Goal: Navigation & Orientation: Find specific page/section

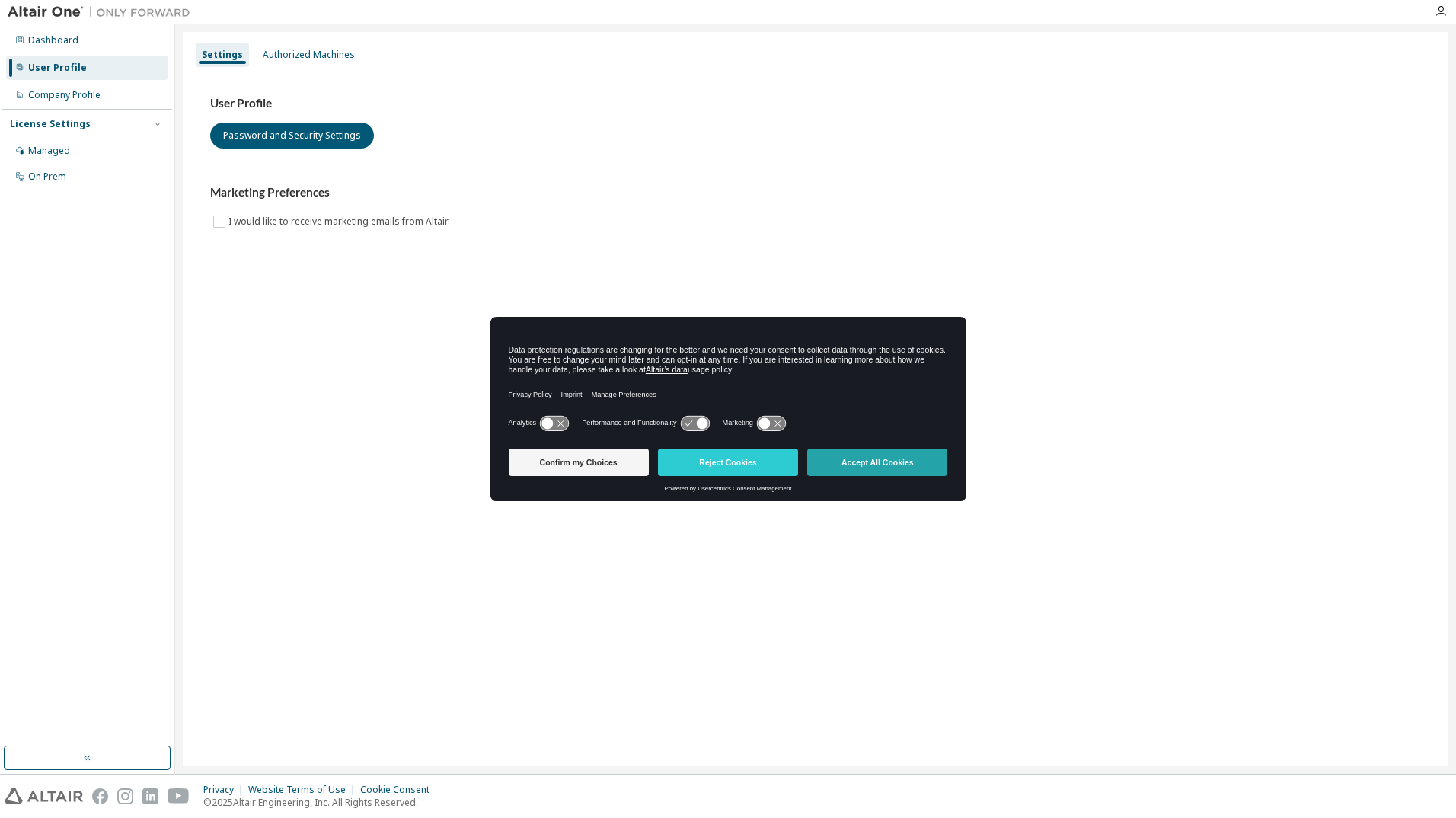
click at [833, 459] on button "Accept All Cookies" at bounding box center [877, 462] width 140 height 27
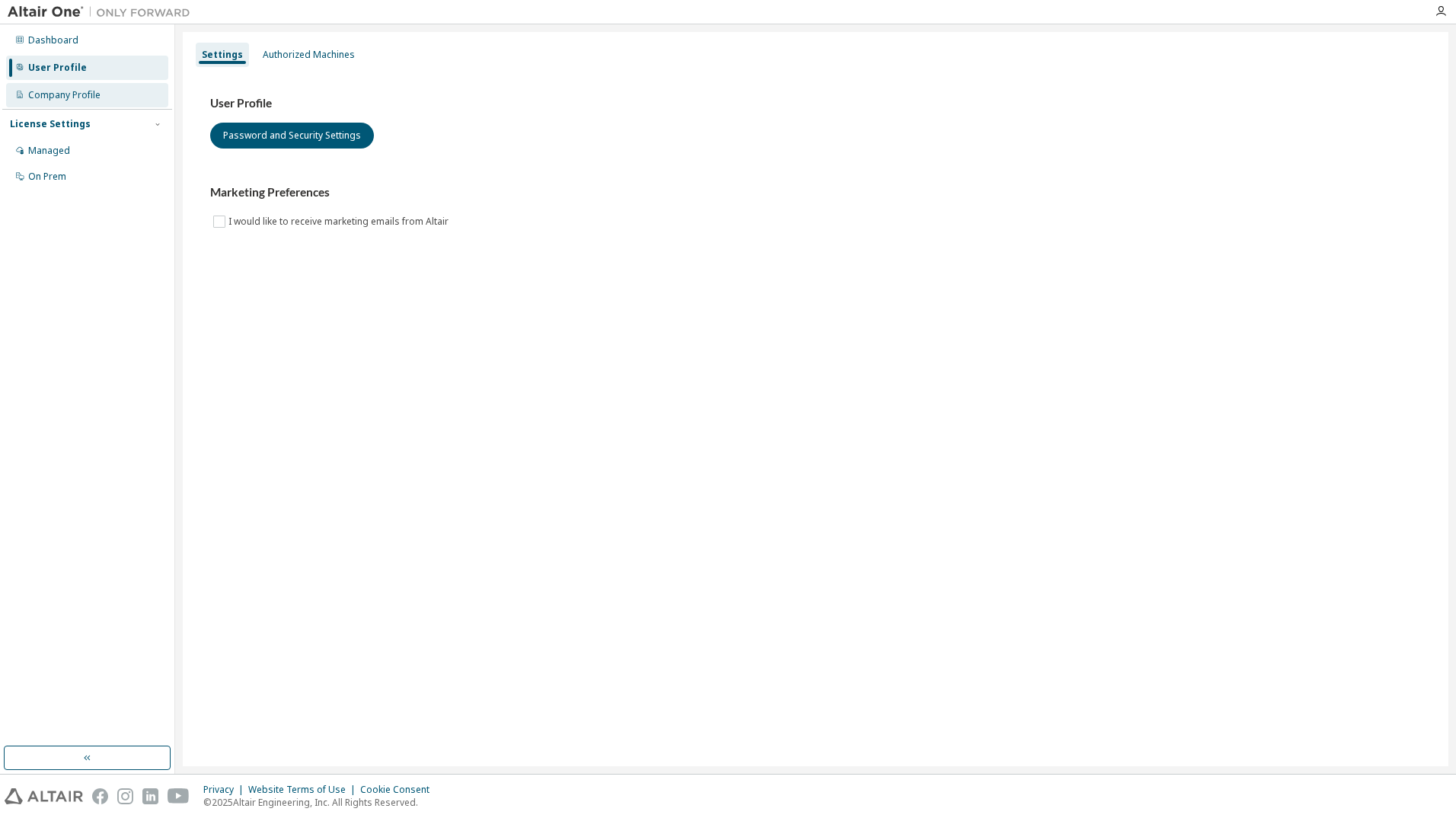
click at [65, 93] on div "Company Profile" at bounding box center [64, 95] width 72 height 13
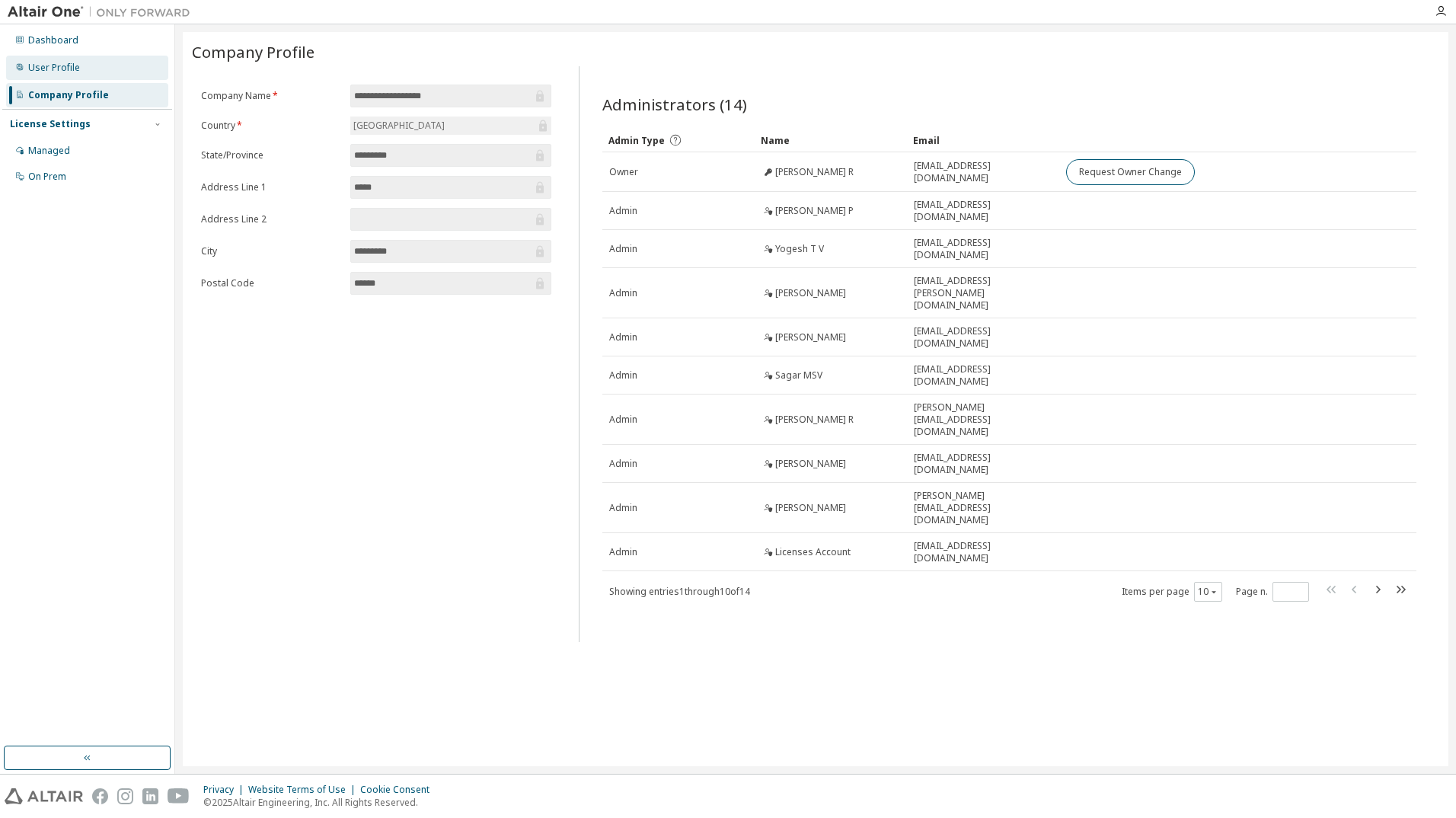
click at [37, 66] on div "User Profile" at bounding box center [54, 68] width 52 height 13
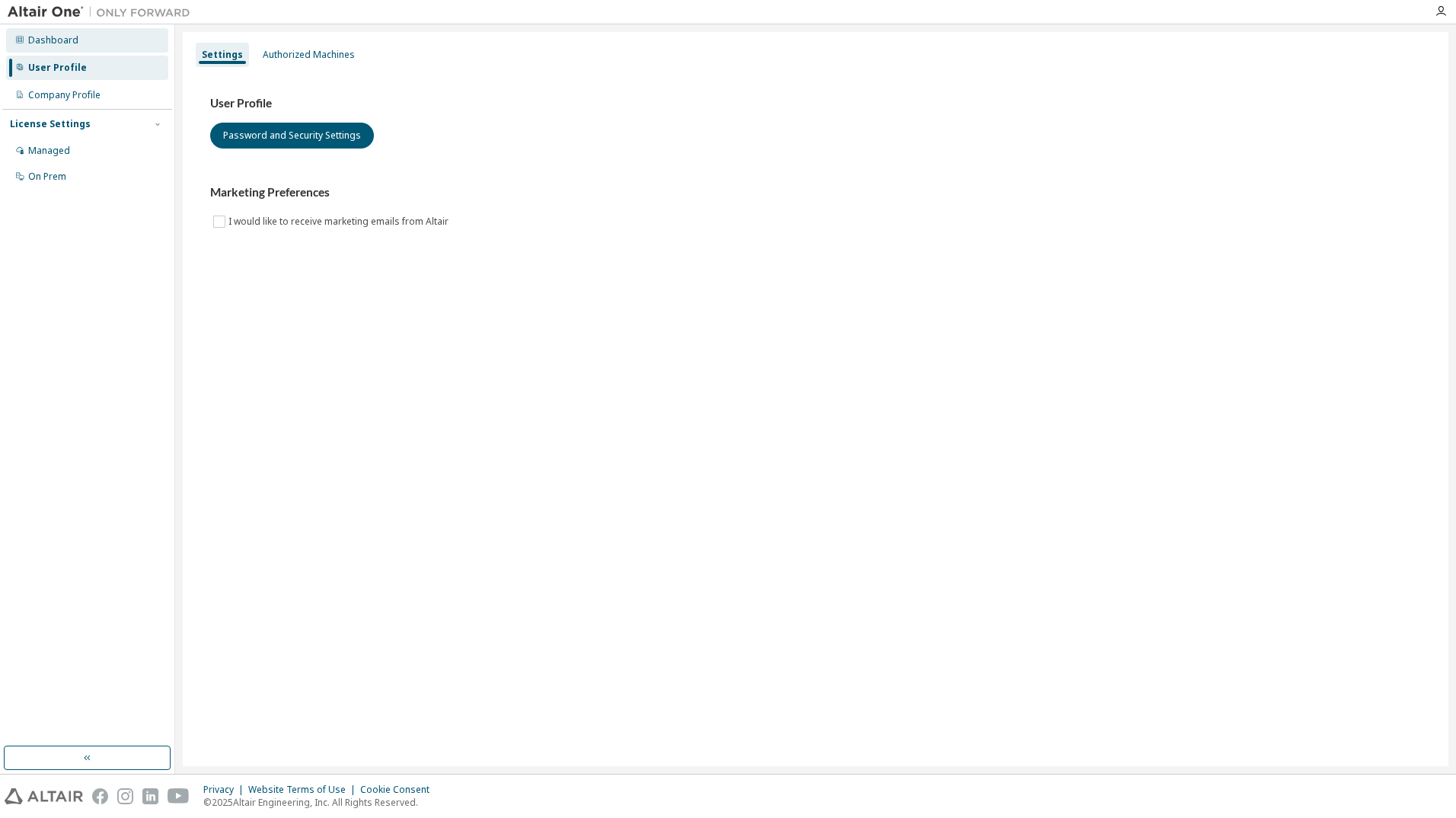
click at [41, 38] on div "Dashboard" at bounding box center [53, 40] width 50 height 13
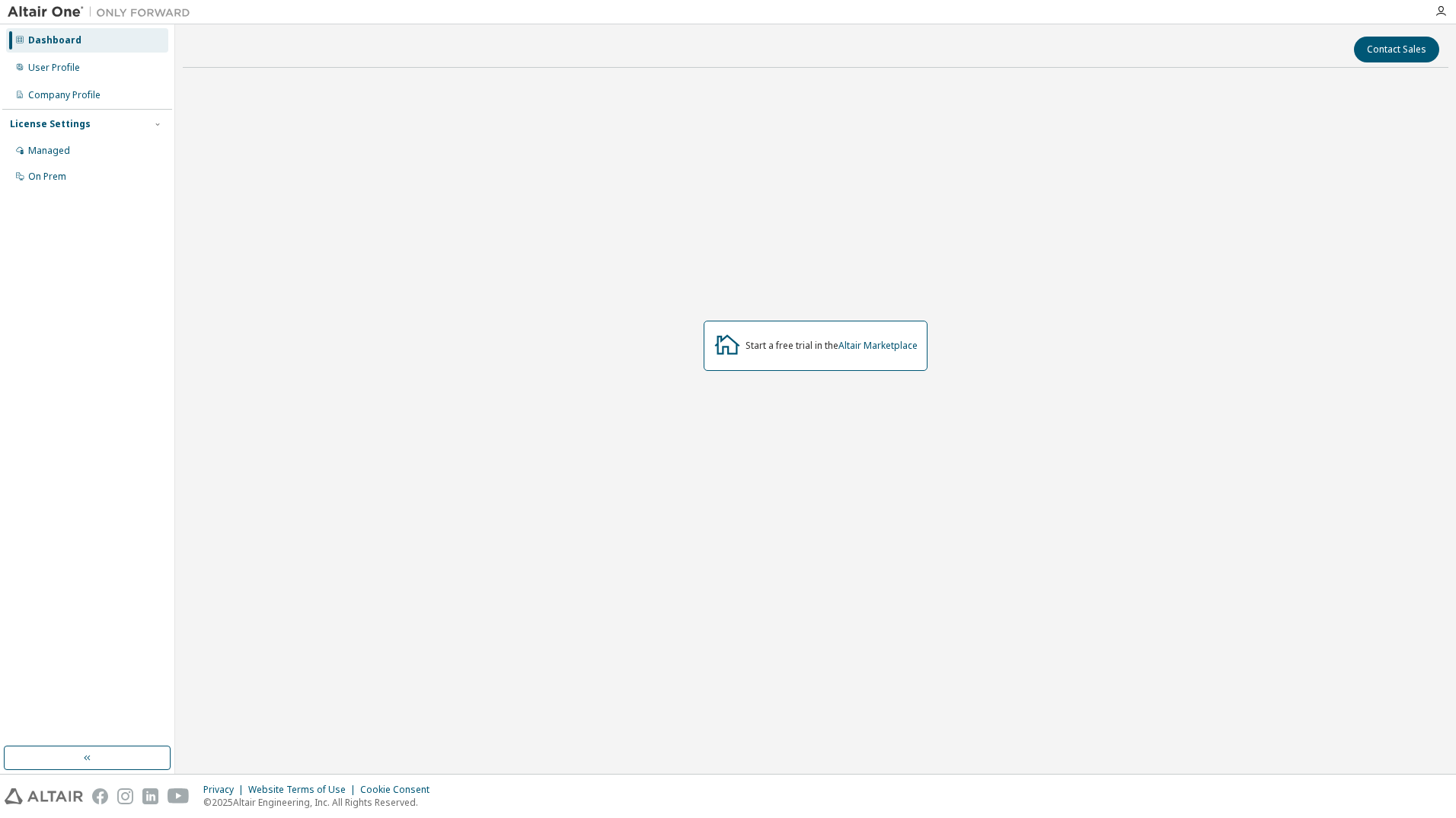
click at [62, 119] on div "License Settings" at bounding box center [50, 124] width 81 height 13
click at [91, 85] on div "Company Profile" at bounding box center [87, 94] width 162 height 24
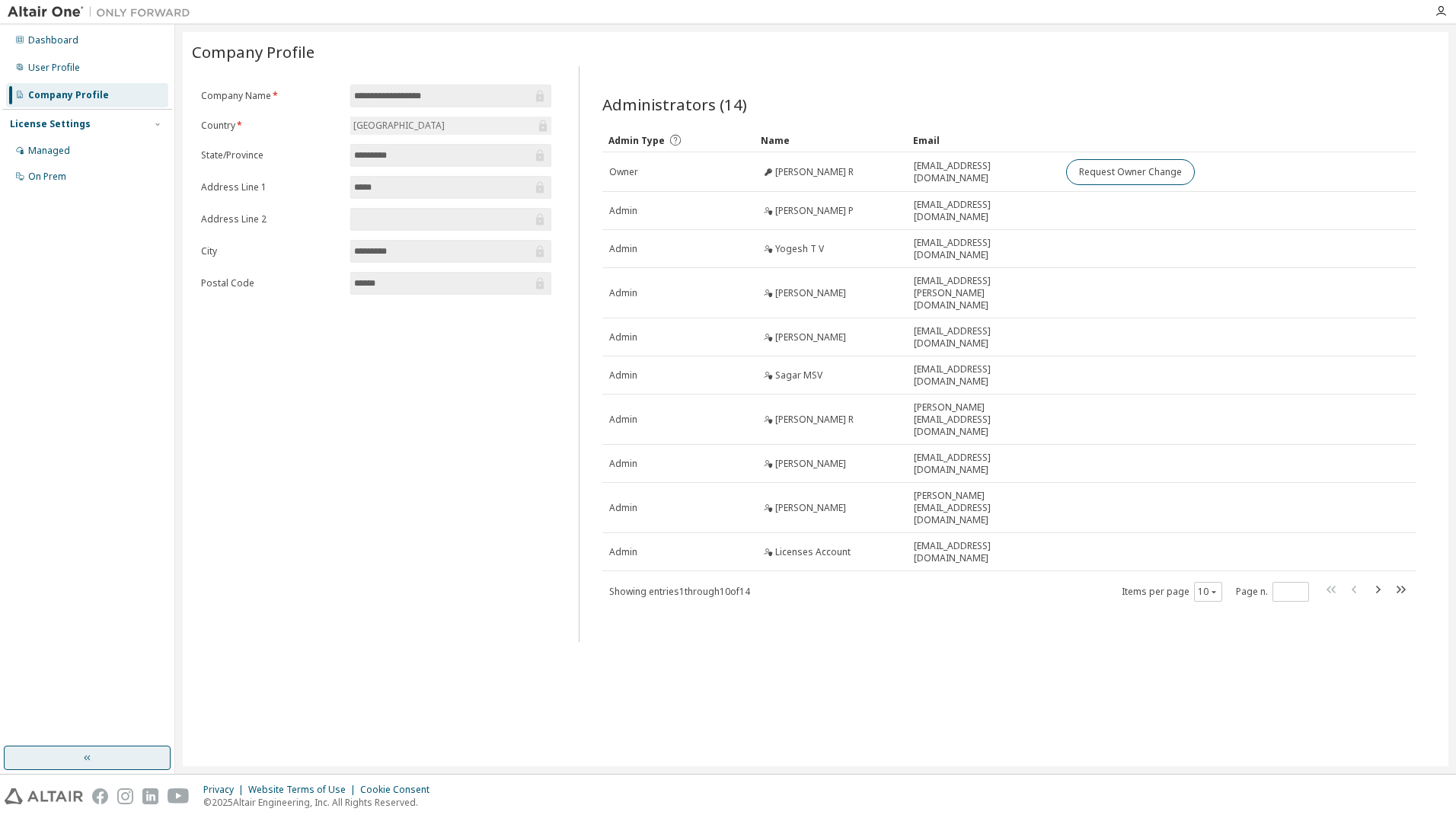
click at [83, 760] on icon "button" at bounding box center [88, 758] width 13 height 13
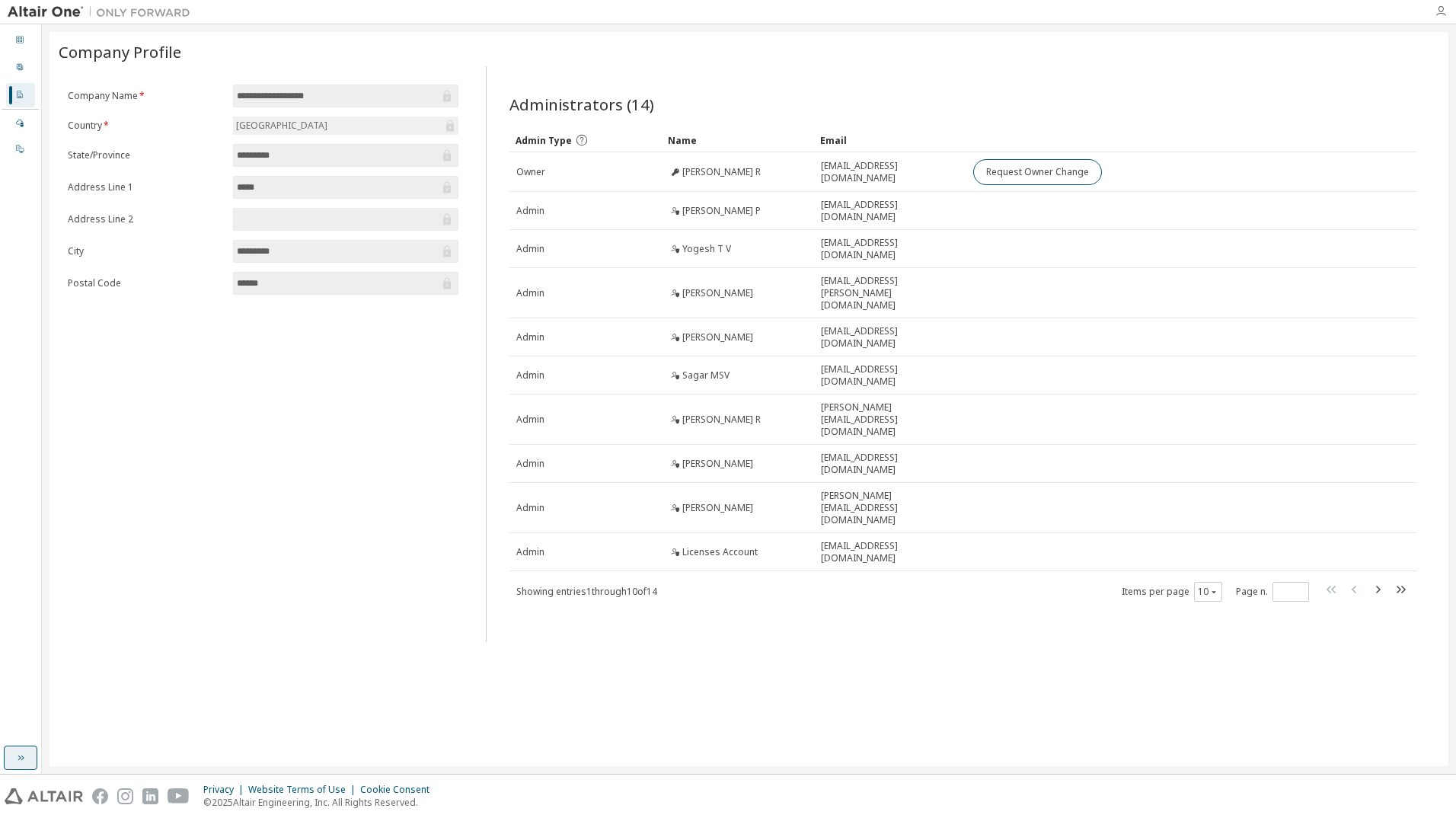
click at [1443, 13] on icon "button" at bounding box center [1441, 12] width 13 height 13
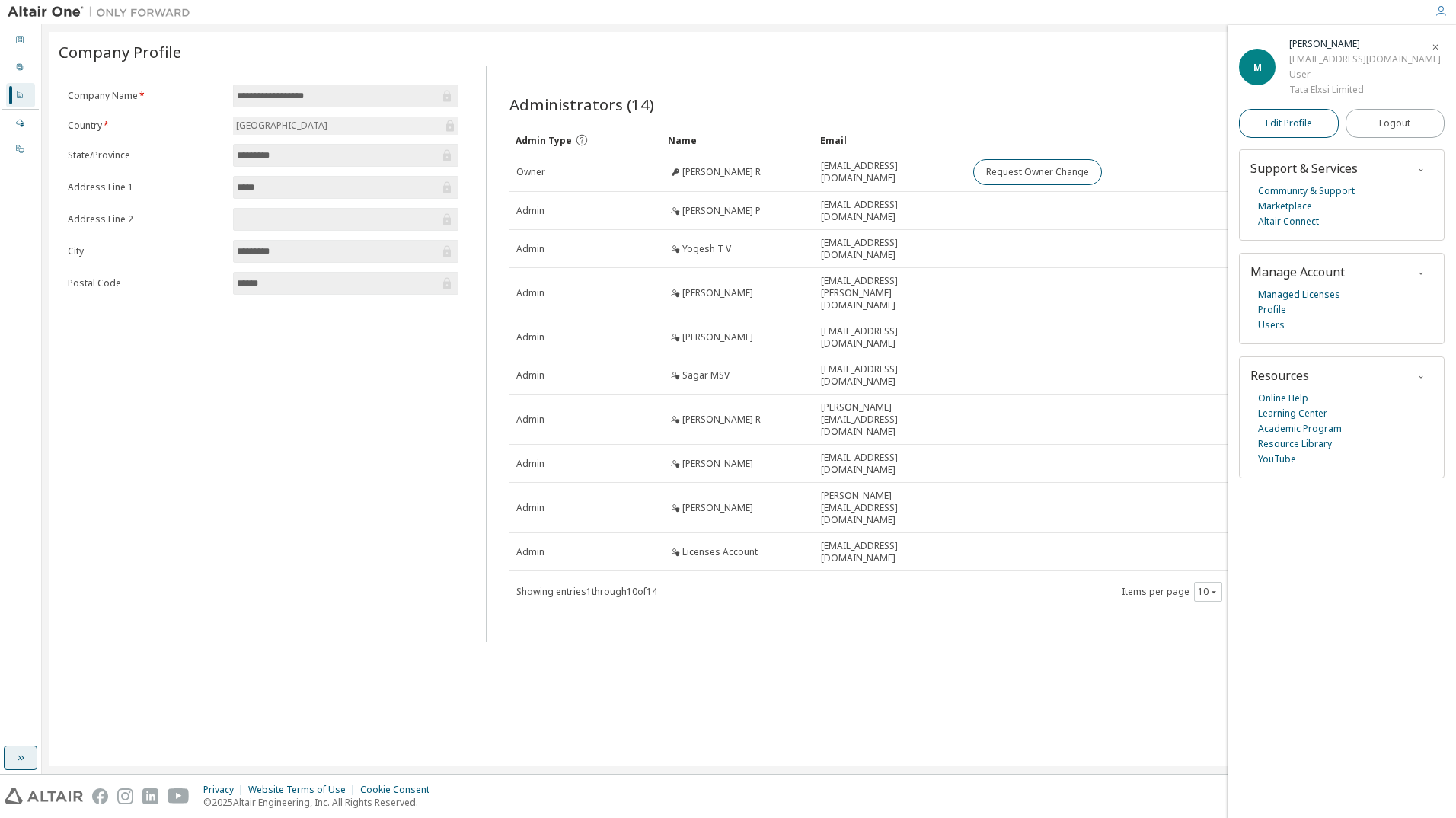
click at [1311, 125] on span "Edit Profile" at bounding box center [1289, 123] width 47 height 13
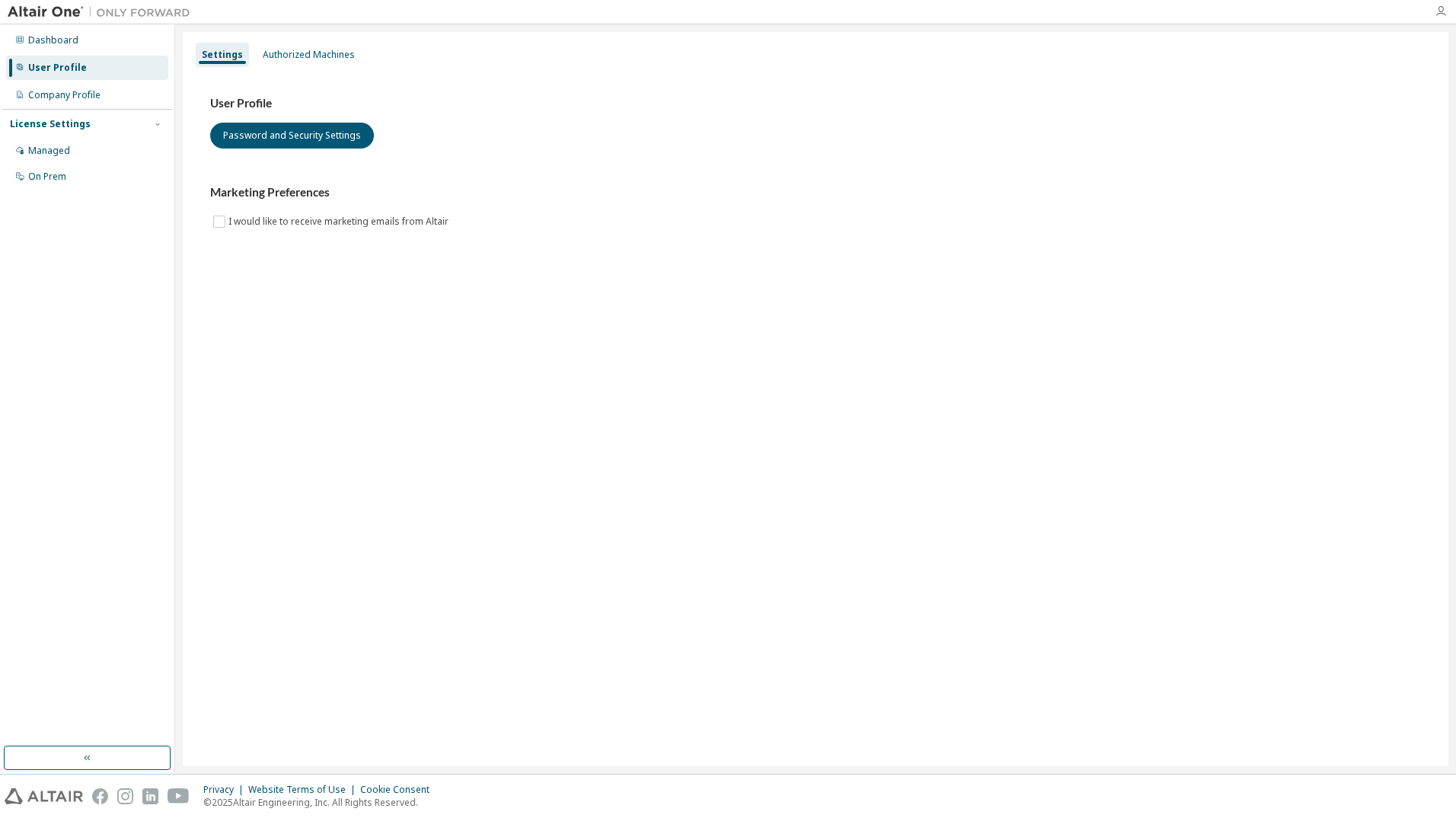
click at [1440, 8] on icon "button" at bounding box center [1441, 12] width 13 height 13
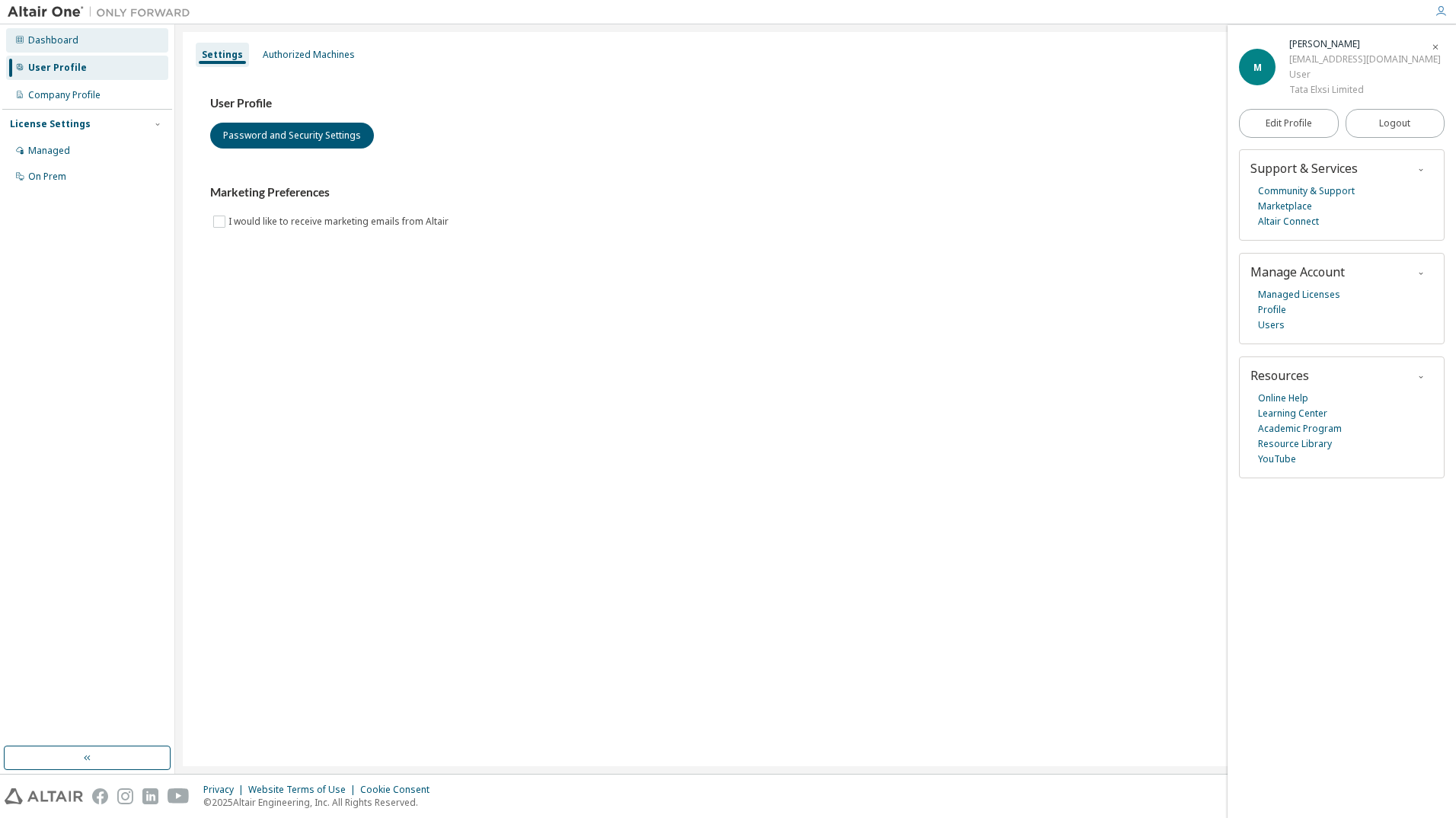
click at [54, 30] on div "Dashboard" at bounding box center [87, 40] width 162 height 24
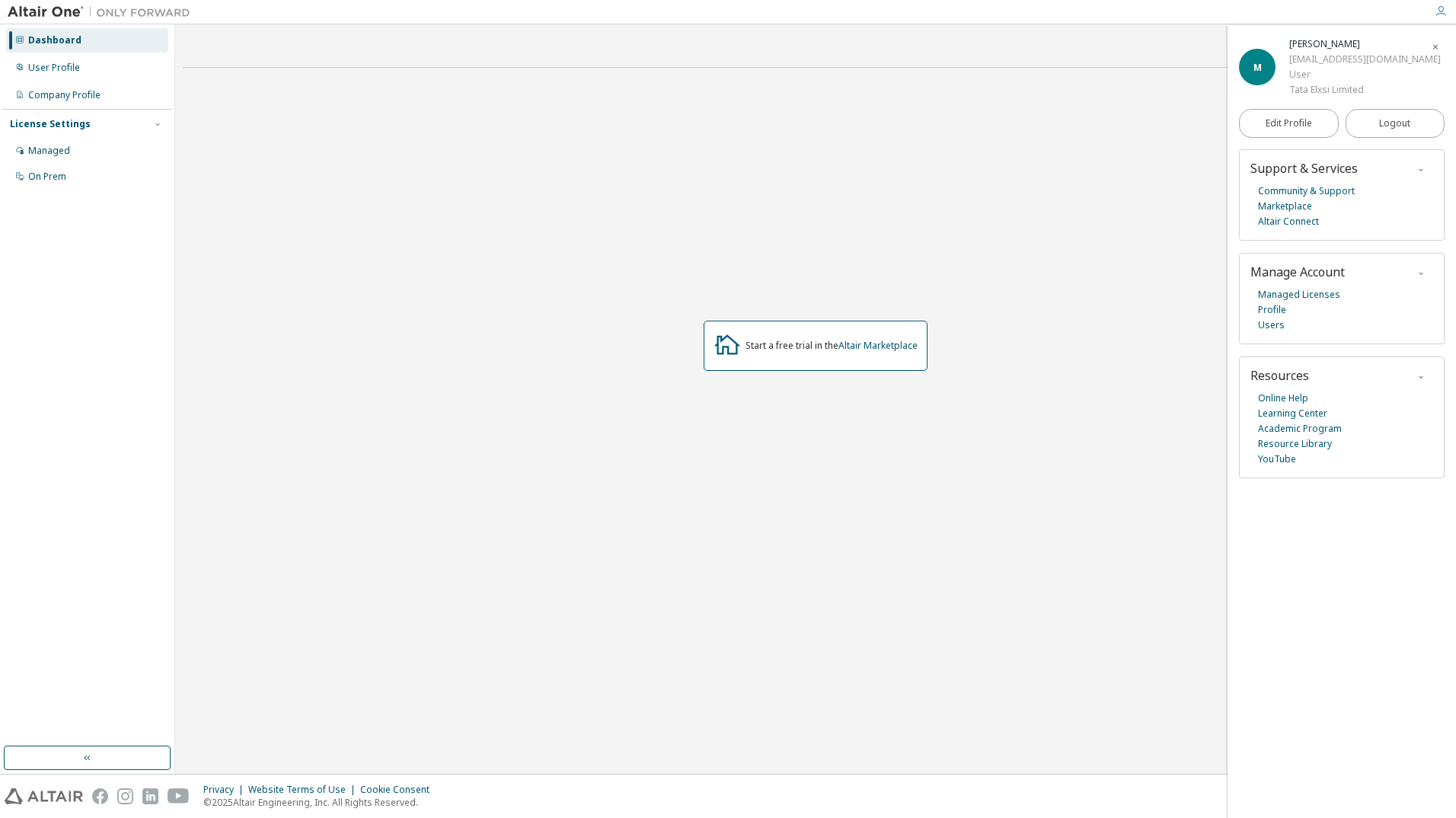
click at [1436, 42] on icon "button" at bounding box center [1435, 47] width 9 height 9
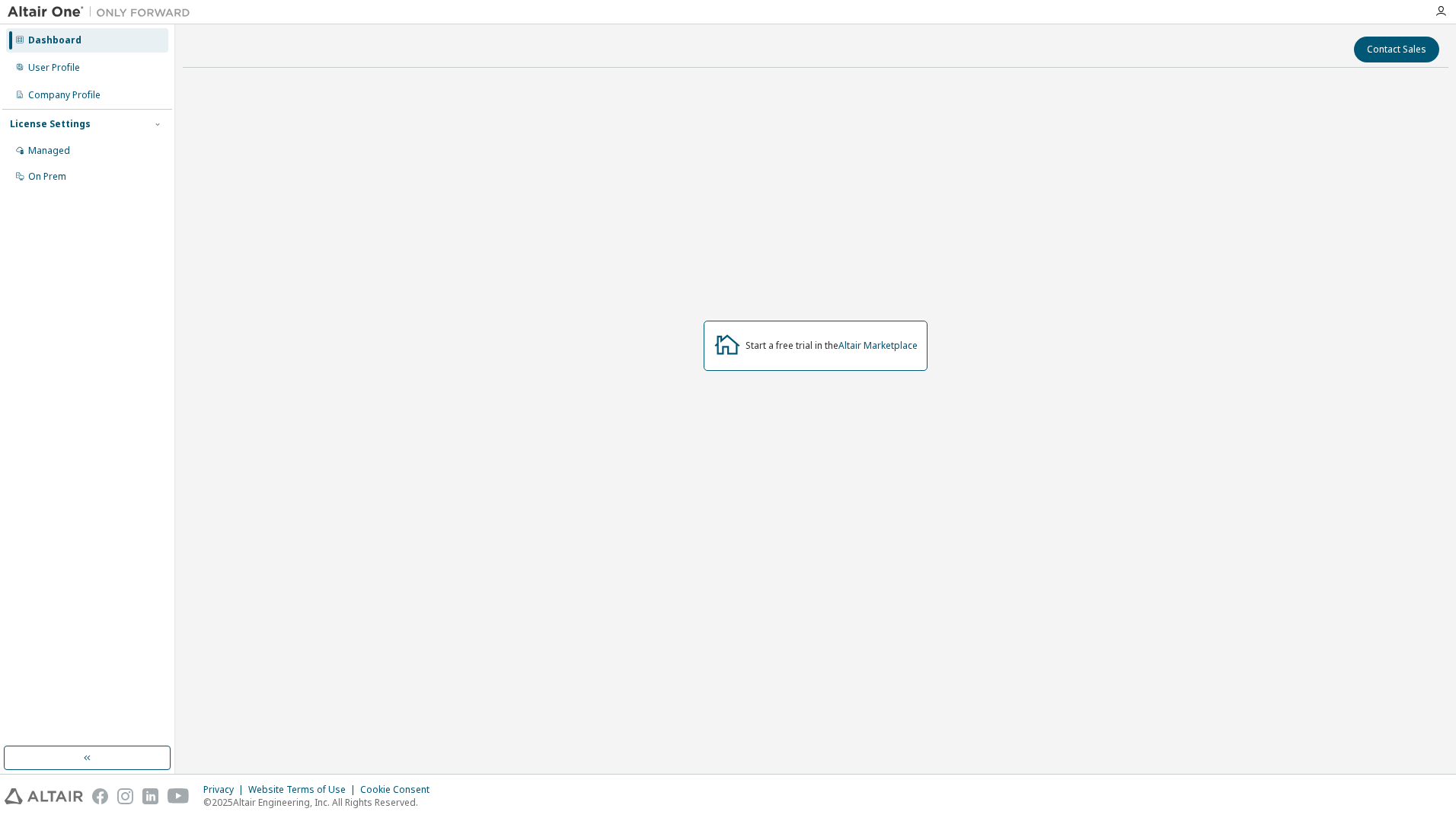
click at [48, 13] on img at bounding box center [103, 12] width 191 height 15
click at [131, 16] on img at bounding box center [103, 12] width 191 height 15
click at [60, 145] on div "Managed" at bounding box center [49, 151] width 42 height 13
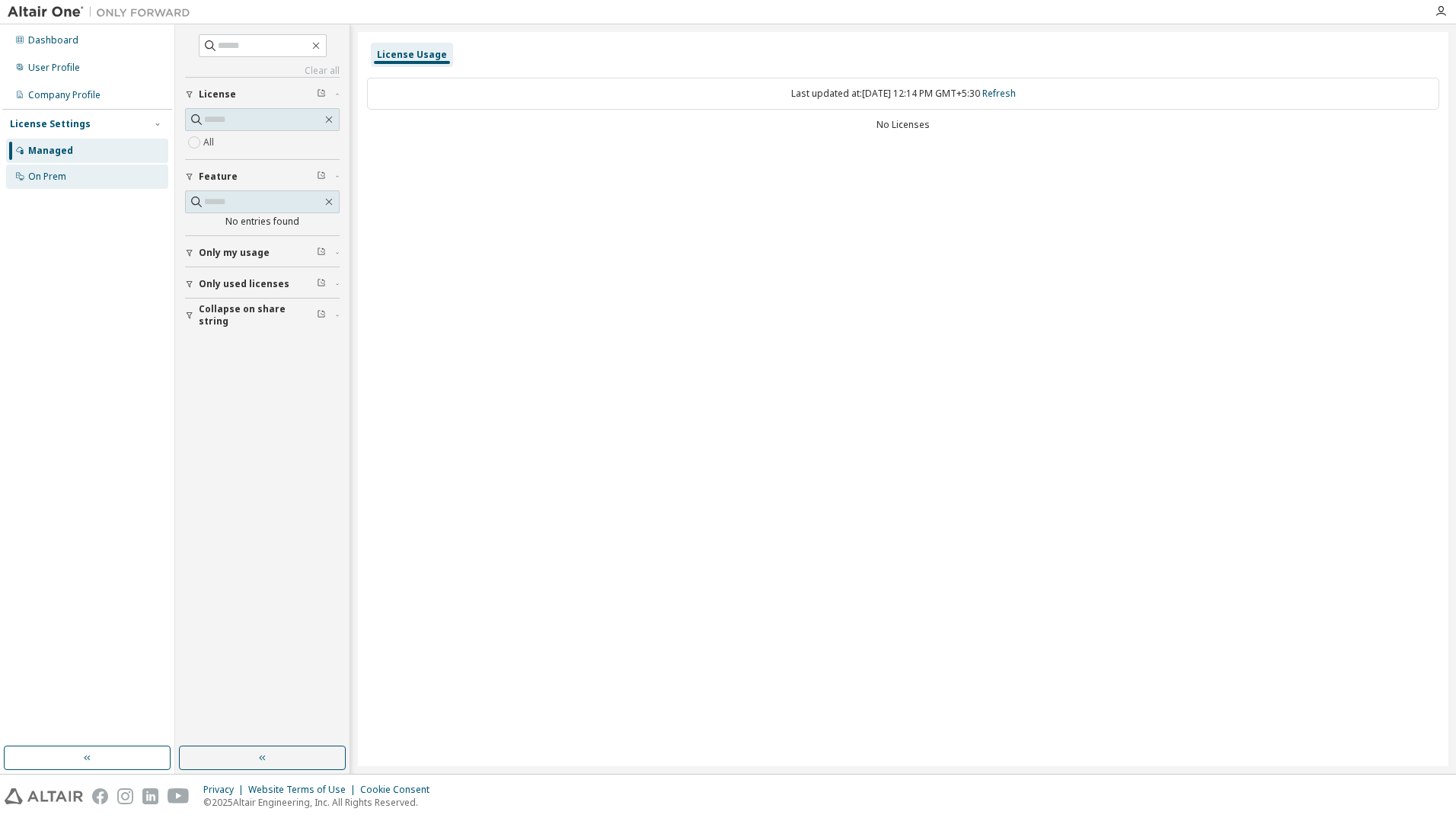
click at [53, 176] on div "On Prem" at bounding box center [47, 177] width 38 height 13
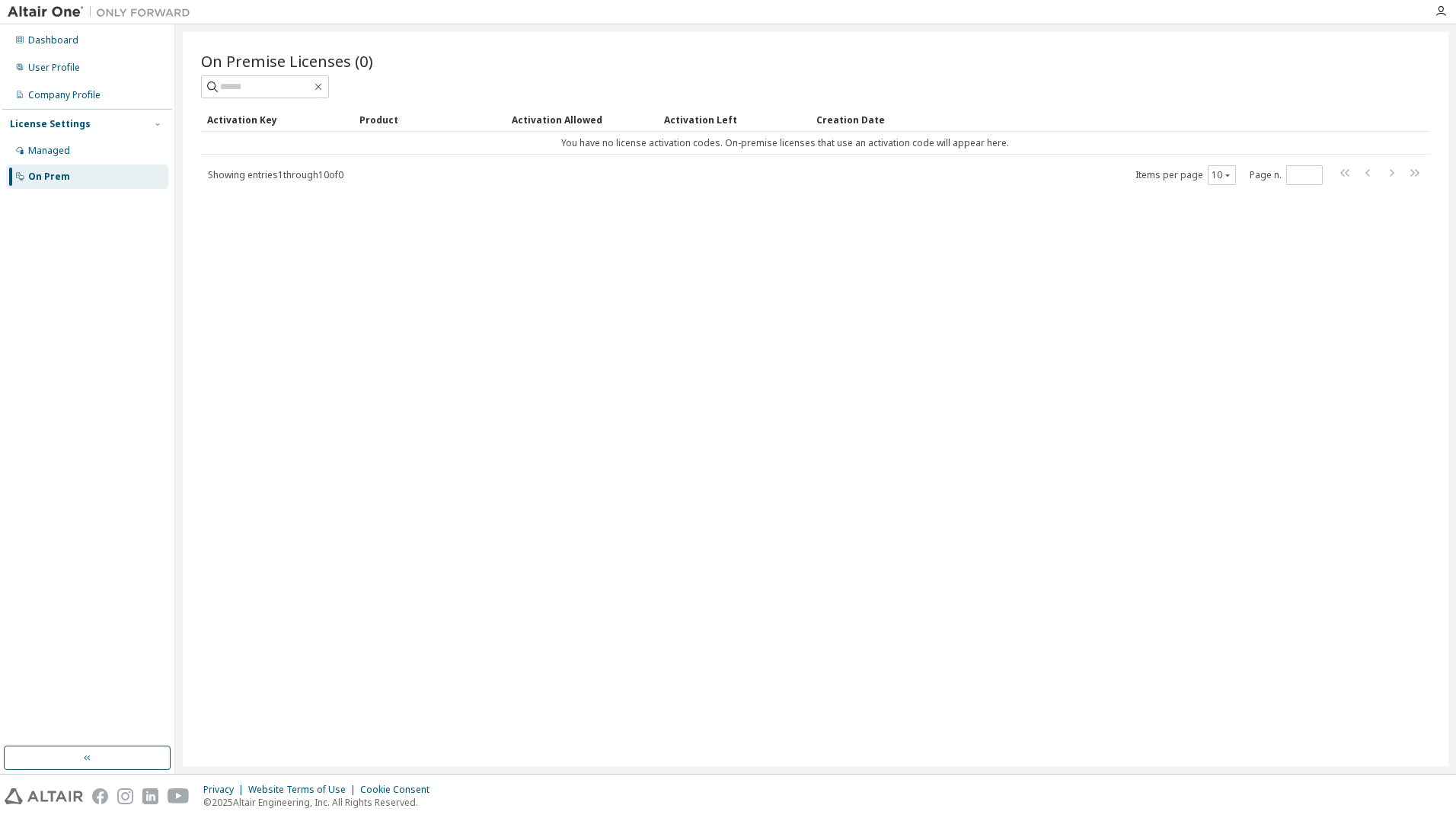
click at [1443, 4] on div at bounding box center [1441, 11] width 31 height 22
click at [1437, 13] on icon "button" at bounding box center [1441, 12] width 13 height 13
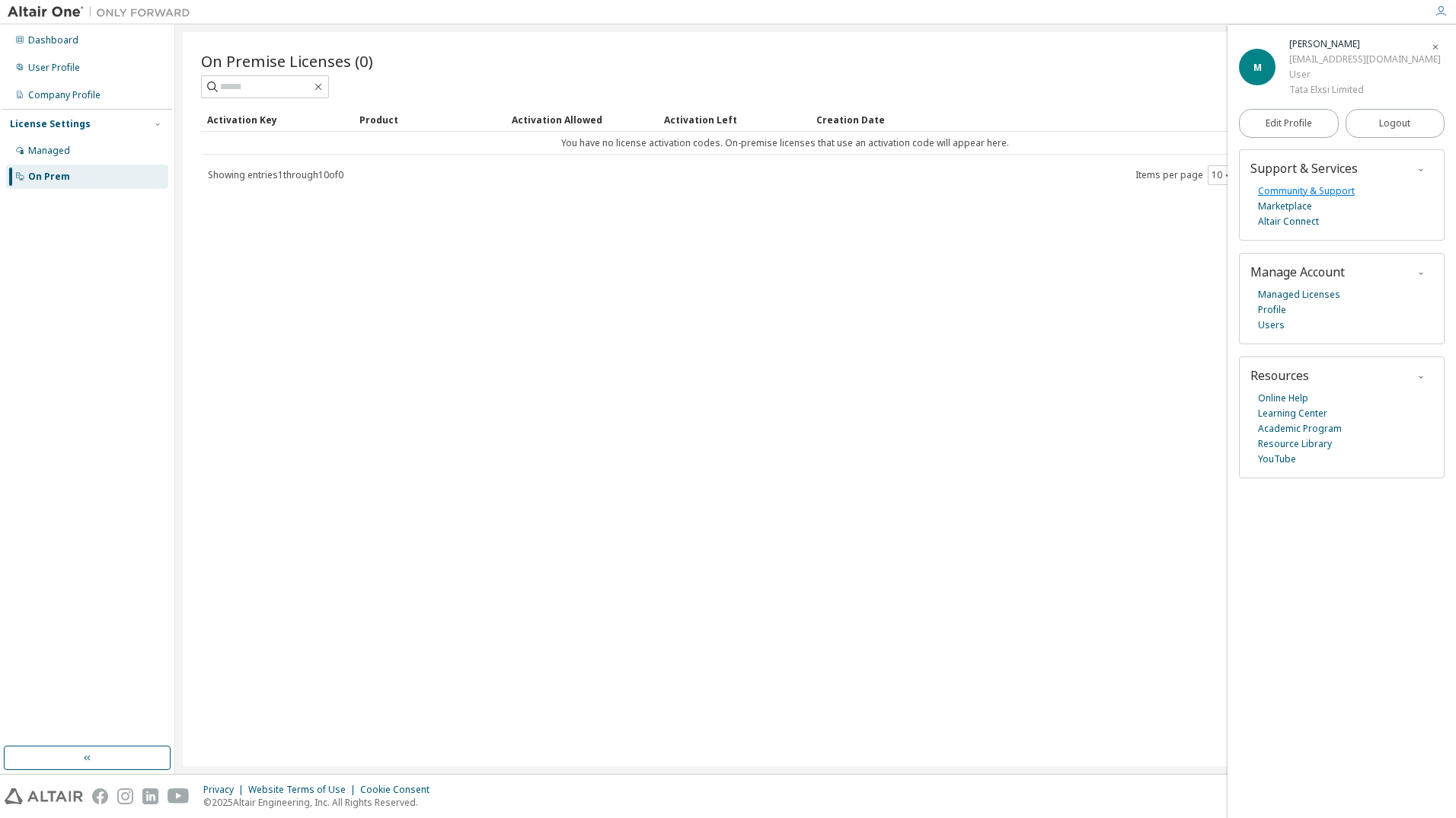
click at [1326, 187] on link "Community & Support" at bounding box center [1306, 191] width 96 height 15
